Goal: Transaction & Acquisition: Download file/media

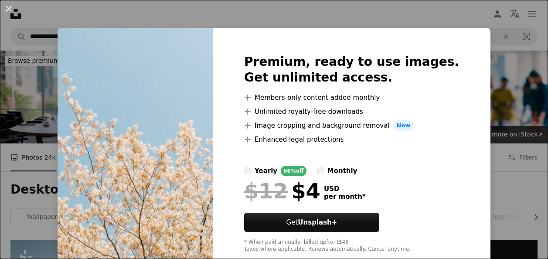
scroll to position [192, 0]
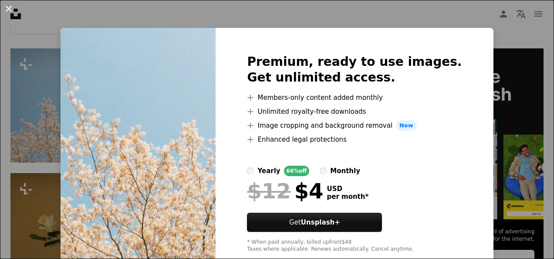
click at [8, 9] on button "An X shape" at bounding box center [8, 8] width 10 height 10
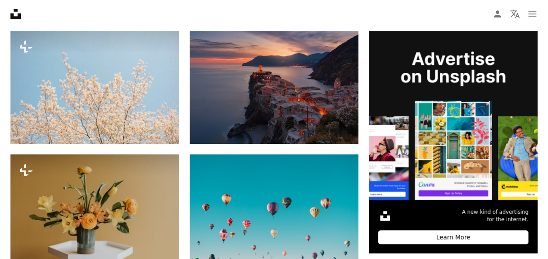
click at [8, 9] on icon "Unsplash logo Unsplash Home" at bounding box center [15, 13] width 17 height 17
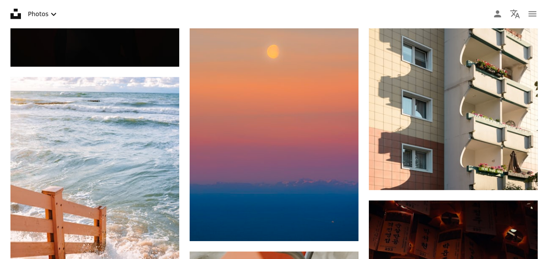
scroll to position [2805, 0]
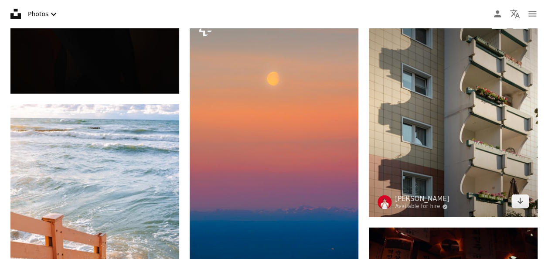
click at [459, 84] on img at bounding box center [453, 112] width 169 height 211
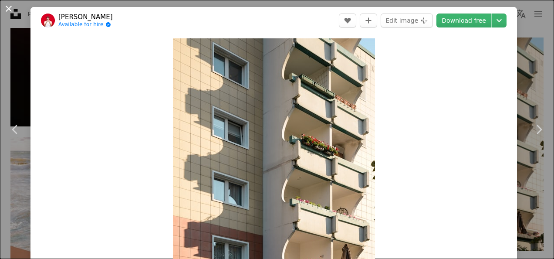
click at [7, 9] on button "An X shape" at bounding box center [8, 8] width 10 height 10
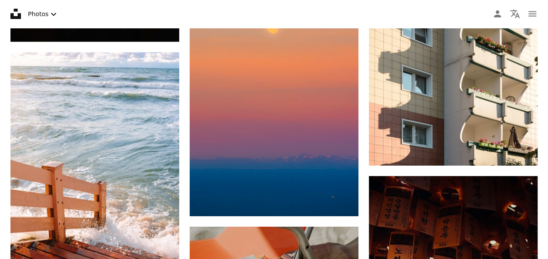
scroll to position [2858, 0]
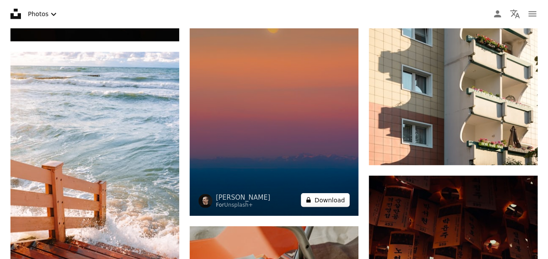
click at [329, 203] on button "A lock Download" at bounding box center [325, 200] width 49 height 14
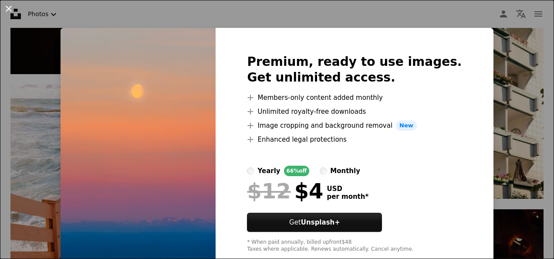
click at [10, 7] on button "An X shape" at bounding box center [8, 8] width 10 height 10
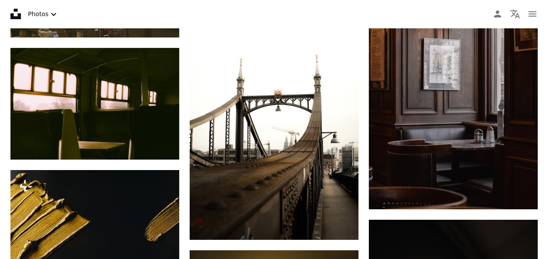
scroll to position [6377, 0]
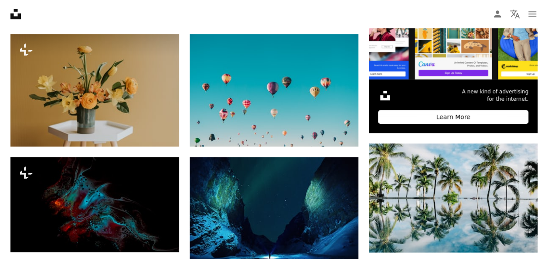
scroll to position [331, 0]
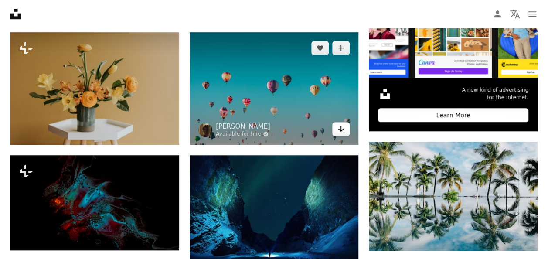
click at [344, 129] on icon "Arrow pointing down" at bounding box center [340, 128] width 7 height 10
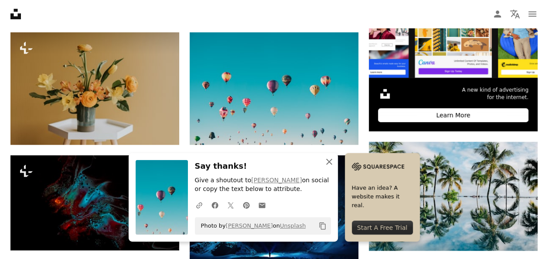
click at [330, 158] on icon "An X shape" at bounding box center [329, 161] width 10 height 10
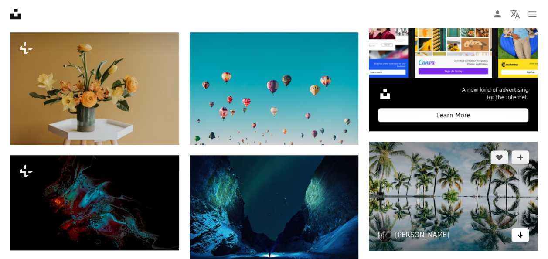
click at [521, 238] on icon "Arrow pointing down" at bounding box center [519, 234] width 7 height 10
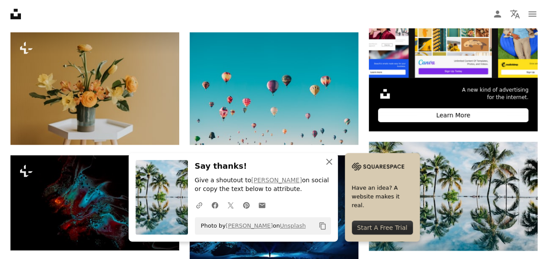
click at [330, 157] on icon "An X shape" at bounding box center [329, 161] width 10 height 10
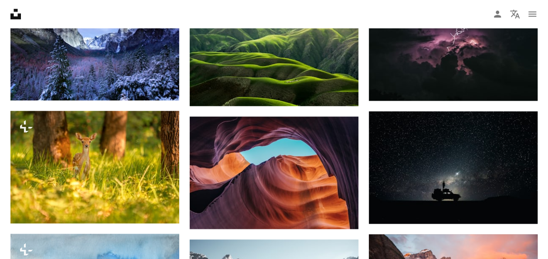
scroll to position [610, 0]
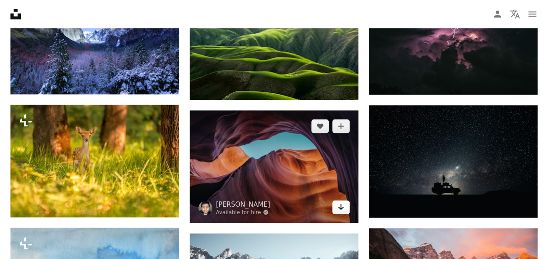
click at [342, 201] on icon "Arrow pointing down" at bounding box center [340, 206] width 7 height 10
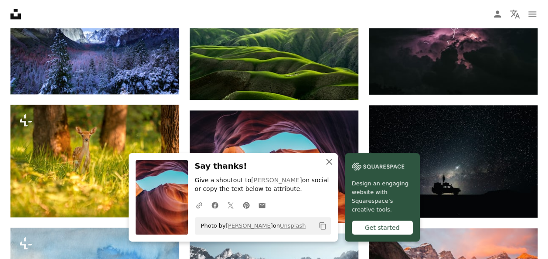
click at [330, 160] on icon "button" at bounding box center [329, 162] width 6 height 6
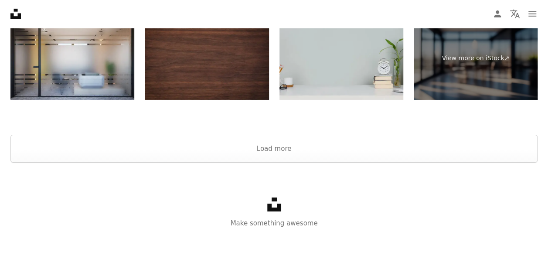
scroll to position [1452, 0]
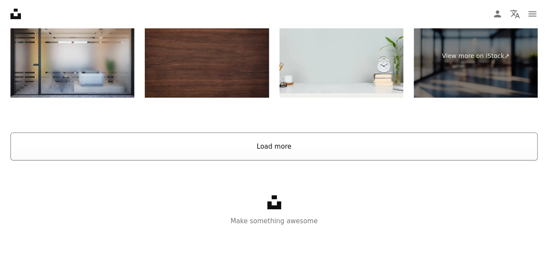
click at [280, 136] on button "Load more" at bounding box center [273, 146] width 527 height 28
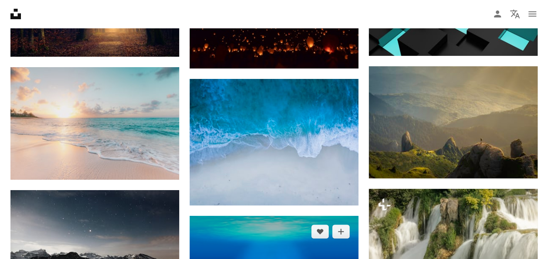
scroll to position [1696, 0]
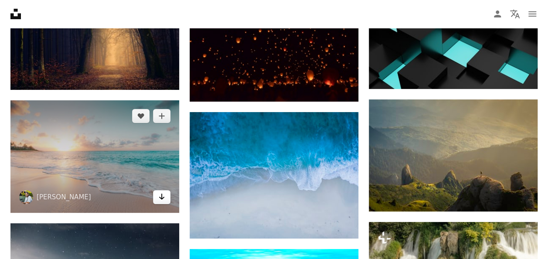
click at [163, 192] on icon "Arrow pointing down" at bounding box center [161, 196] width 7 height 10
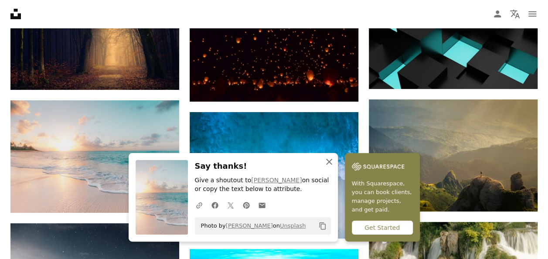
click at [325, 162] on icon "An X shape" at bounding box center [329, 161] width 10 height 10
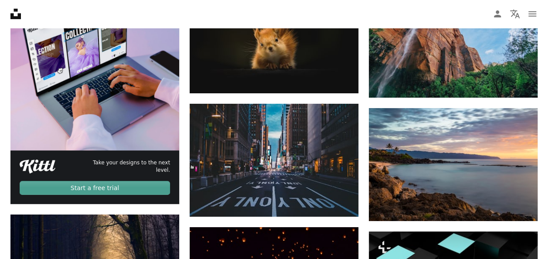
scroll to position [1452, 0]
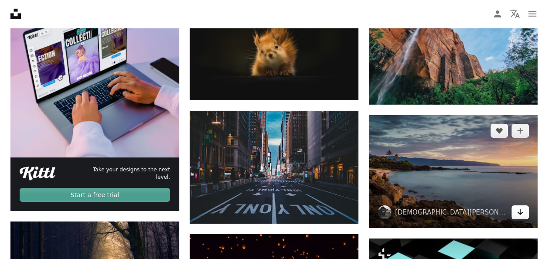
click at [522, 213] on icon "Arrow pointing down" at bounding box center [519, 211] width 7 height 10
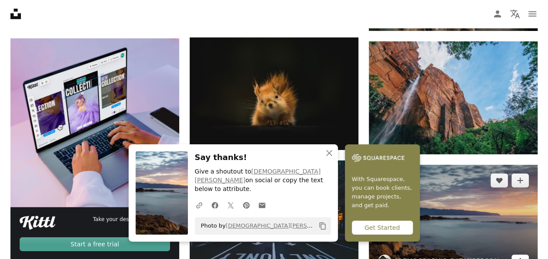
scroll to position [1382, 0]
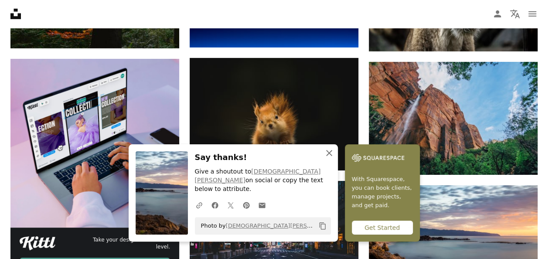
click at [331, 158] on icon "An X shape" at bounding box center [329, 153] width 10 height 10
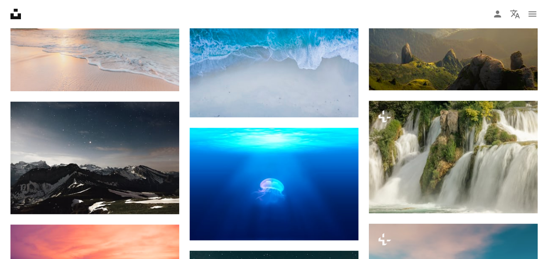
scroll to position [1835, 0]
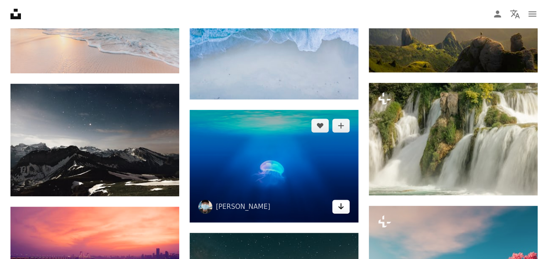
click at [342, 202] on icon "Arrow pointing down" at bounding box center [340, 206] width 7 height 10
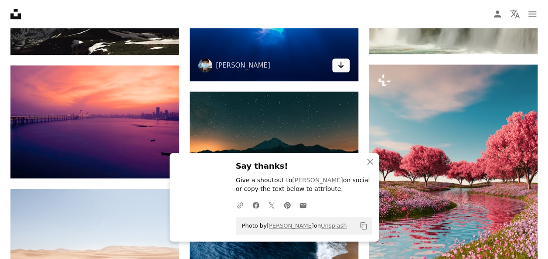
scroll to position [1992, 0]
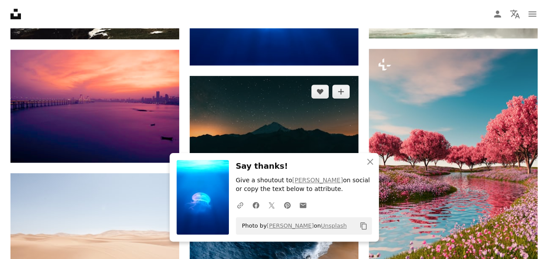
click at [309, 131] on img at bounding box center [273, 132] width 169 height 112
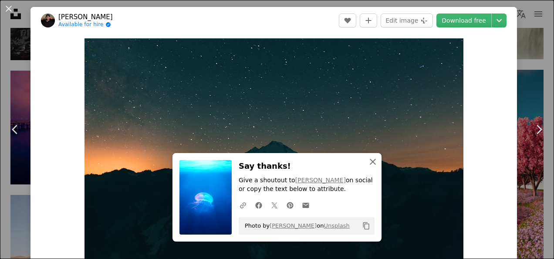
drag, startPoint x: 370, startPoint y: 158, endPoint x: 0, endPoint y: 44, distance: 387.6
click at [10, 7] on button "An X shape" at bounding box center [8, 8] width 10 height 10
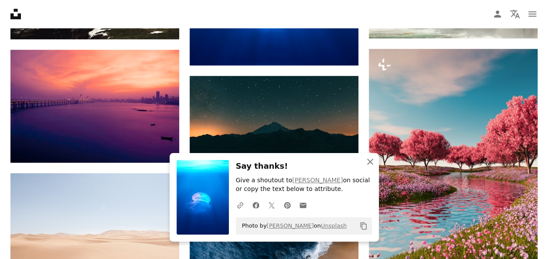
click at [370, 162] on icon "An X shape" at bounding box center [370, 161] width 10 height 10
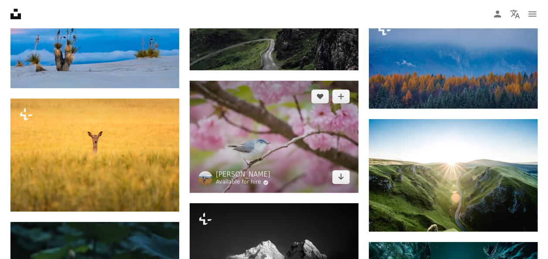
scroll to position [3508, 0]
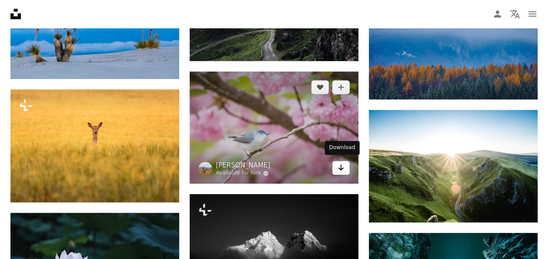
click at [340, 162] on icon "Arrow pointing down" at bounding box center [340, 167] width 7 height 10
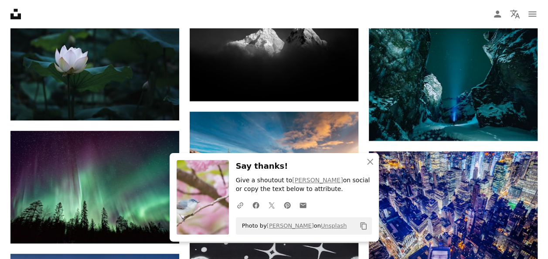
scroll to position [3752, 0]
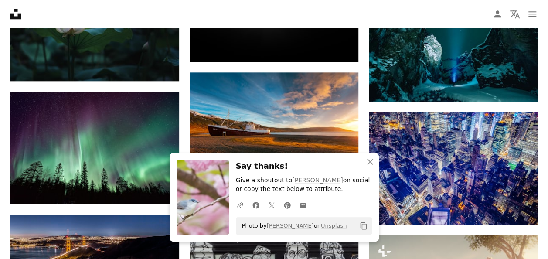
click at [315, 162] on h3 "Say thanks!" at bounding box center [304, 166] width 136 height 13
click at [369, 161] on icon "button" at bounding box center [370, 162] width 6 height 6
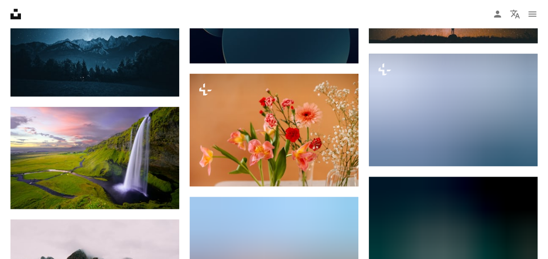
scroll to position [7080, 0]
